Goal: Book appointment/travel/reservation

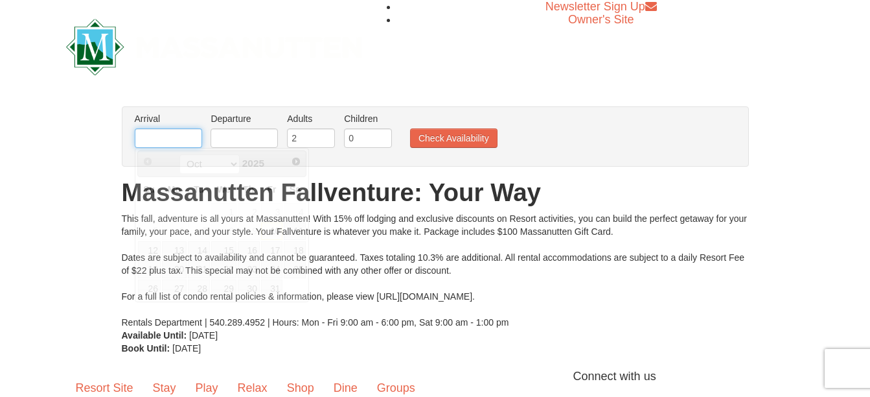
click at [159, 134] on input "text" at bounding box center [168, 137] width 67 height 19
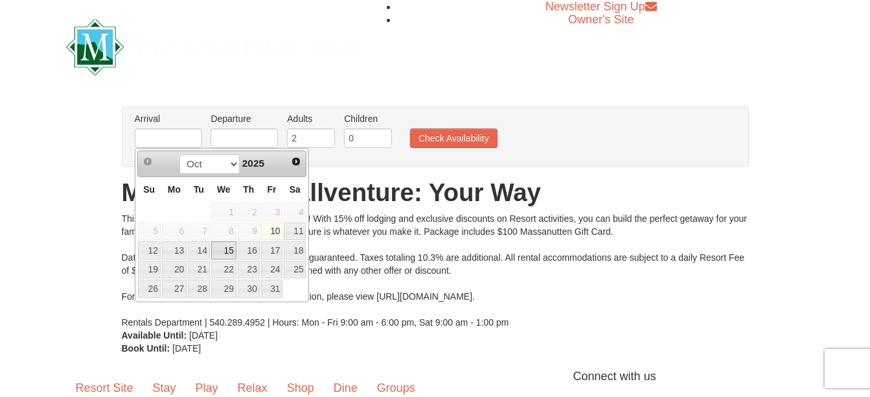
click at [226, 249] on link "15" at bounding box center [223, 250] width 25 height 18
type input "[DATE]"
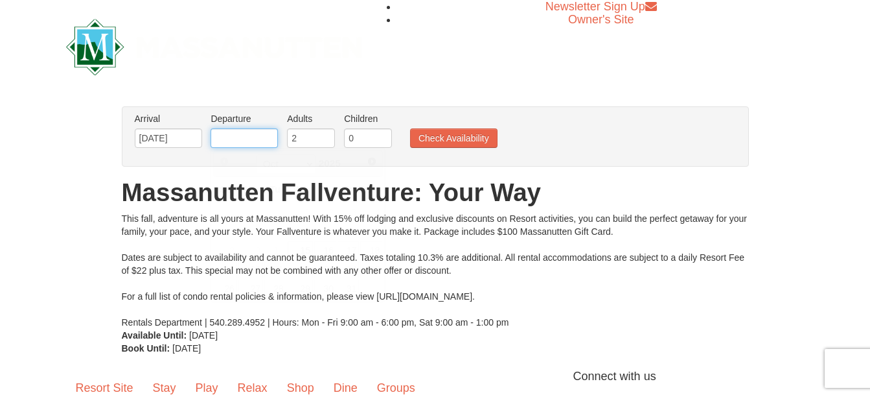
click at [257, 141] on input "text" at bounding box center [244, 137] width 67 height 19
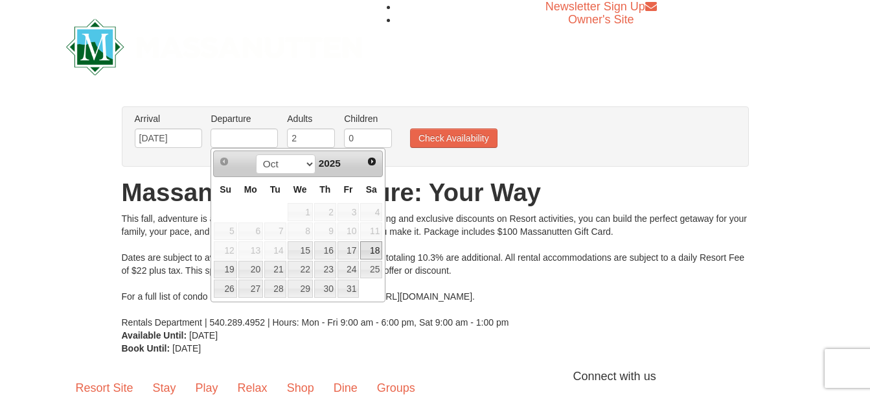
click at [370, 247] on link "18" at bounding box center [371, 250] width 22 height 18
type input "[DATE]"
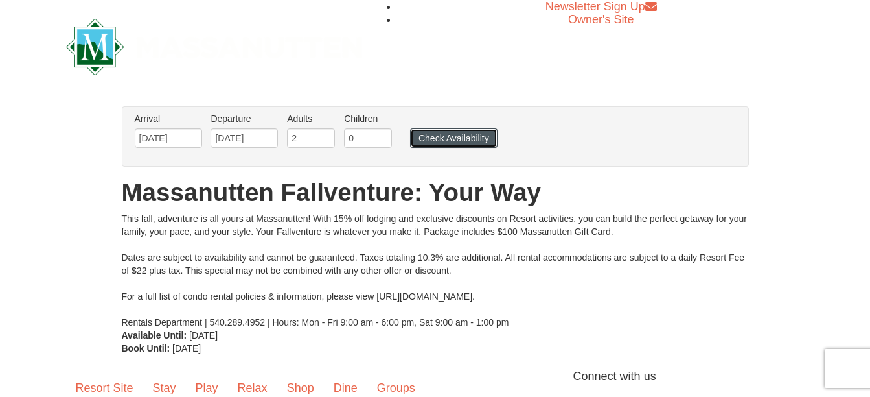
click at [447, 136] on button "Check Availability" at bounding box center [453, 137] width 87 height 19
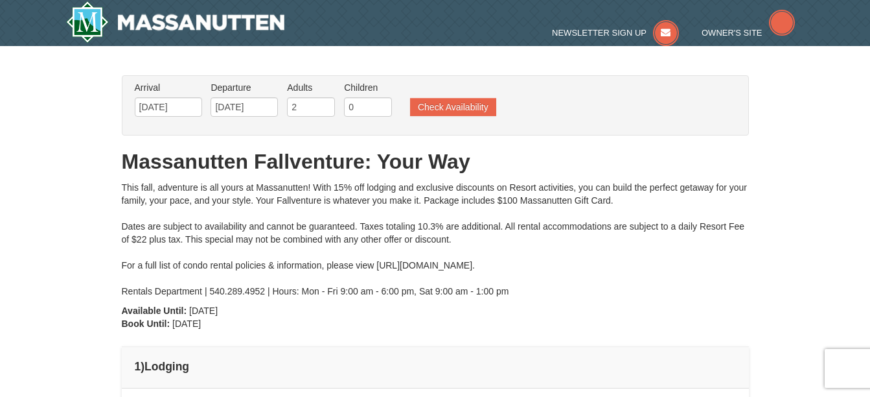
type input "[DATE]"
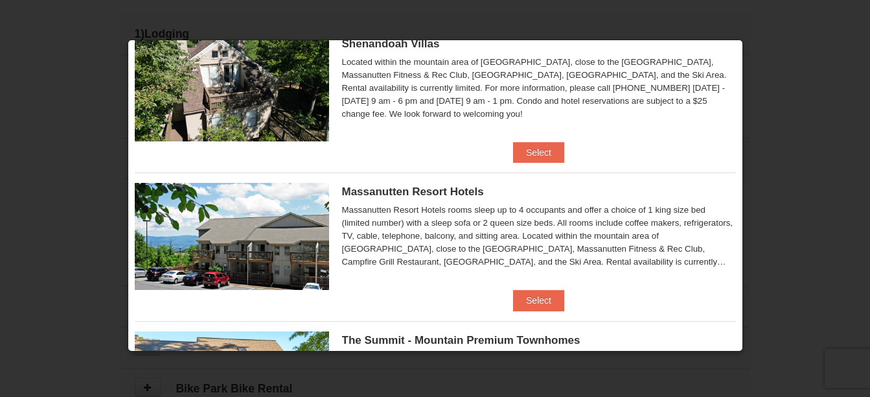
scroll to position [323, 0]
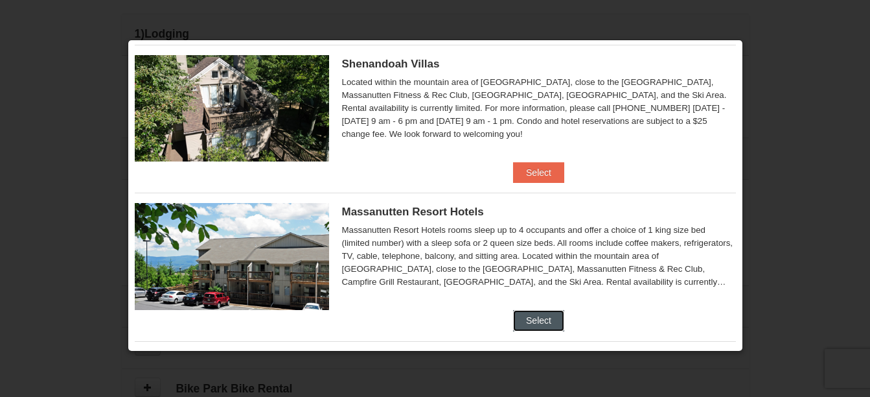
click at [530, 321] on button "Select" at bounding box center [538, 320] width 51 height 21
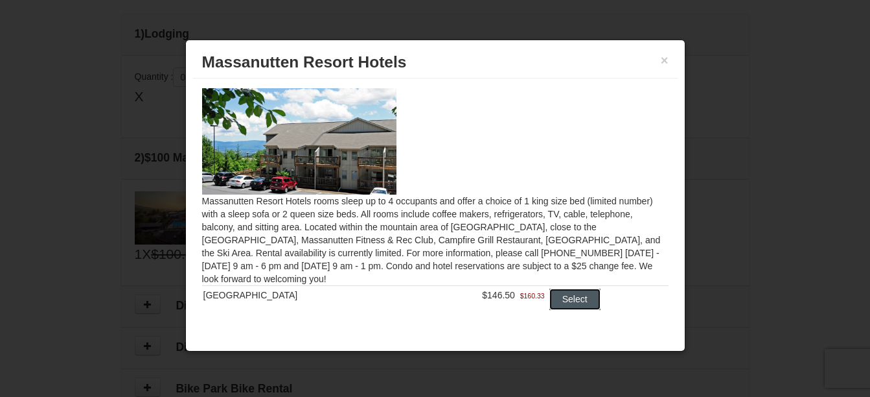
click at [555, 297] on button "Select" at bounding box center [575, 298] width 51 height 21
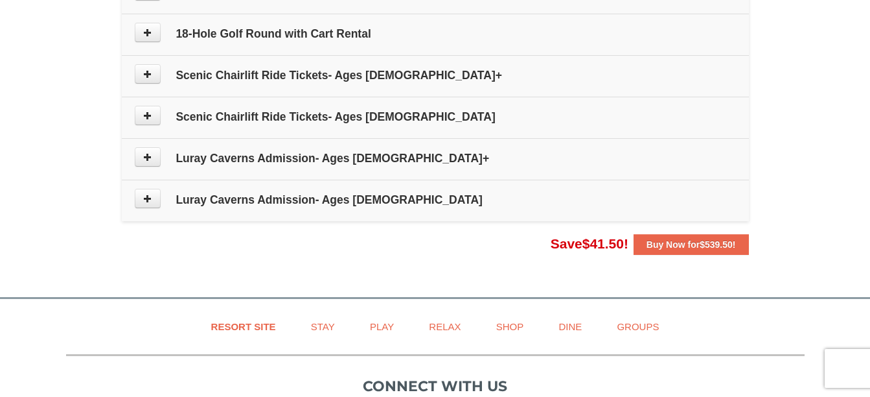
scroll to position [850, 0]
